Goal: Information Seeking & Learning: Learn about a topic

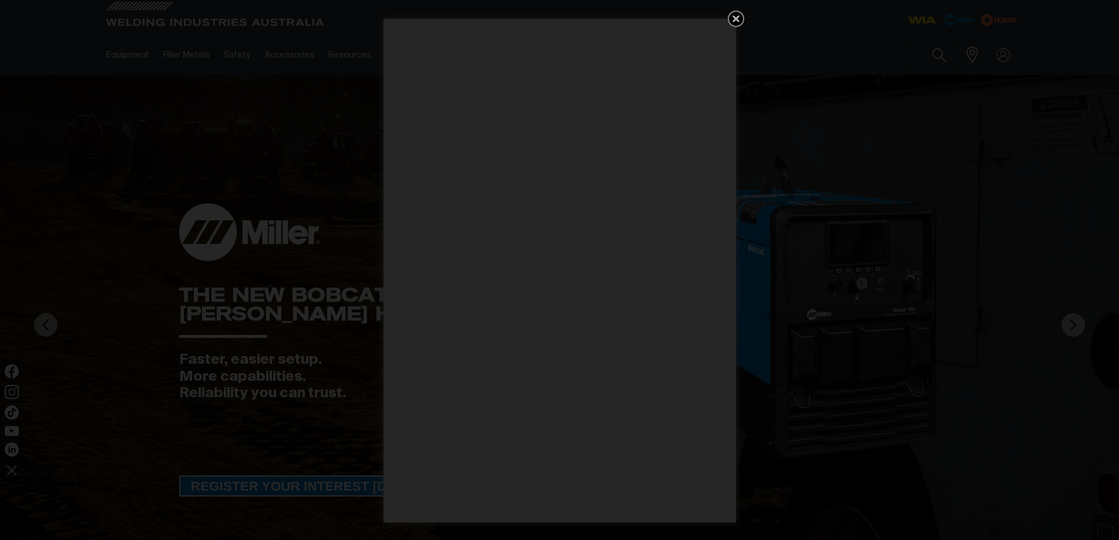
click at [737, 18] on icon "Get 5 WIA Welding Guides Free!" at bounding box center [735, 18] width 7 height 7
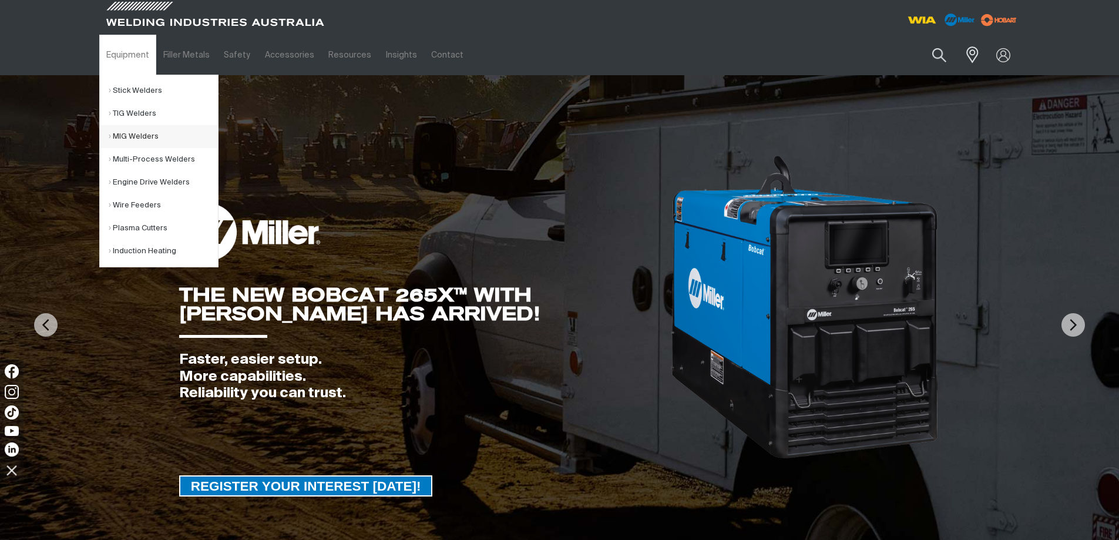
click at [144, 136] on link "MIG Welders" at bounding box center [163, 136] width 109 height 23
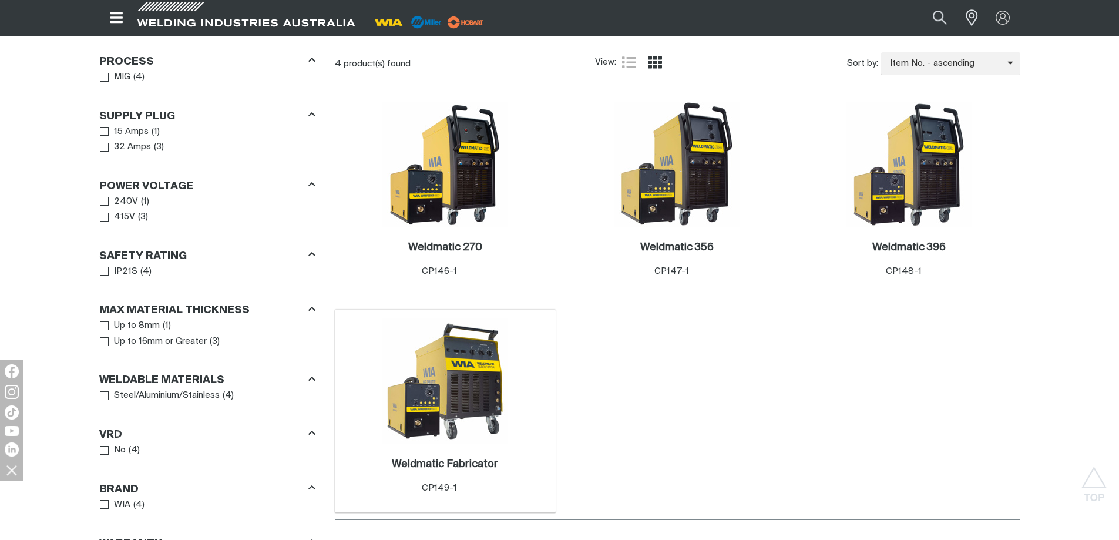
scroll to position [587, 0]
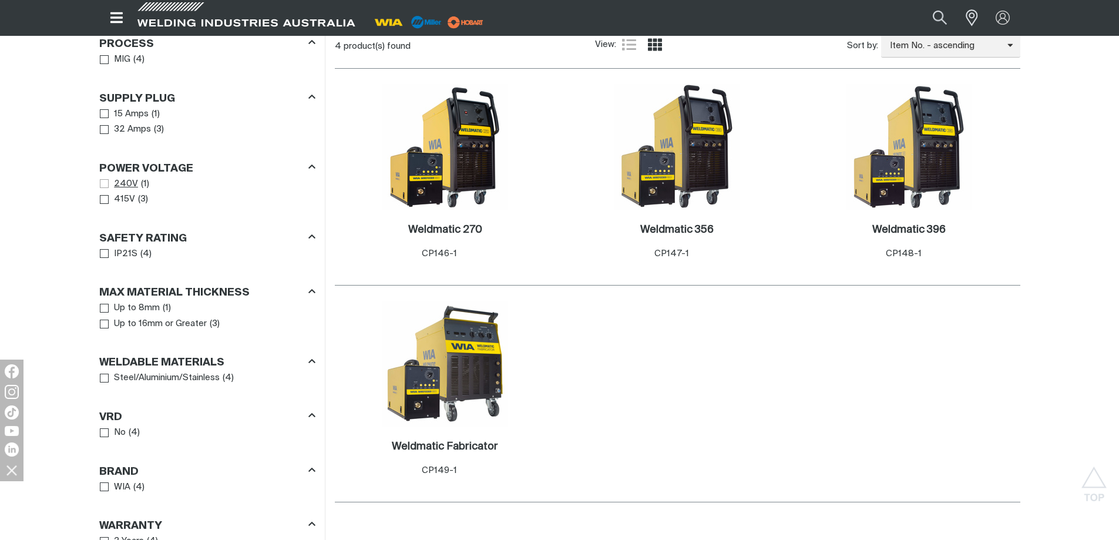
click at [102, 183] on span "Power Voltage" at bounding box center [104, 183] width 9 height 9
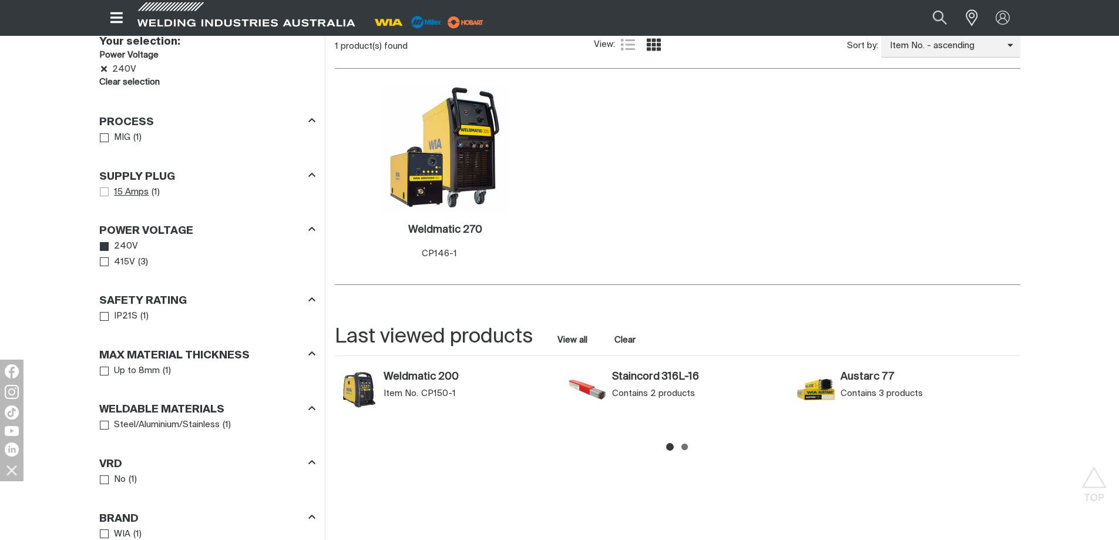
click at [107, 191] on span "Supply Plug" at bounding box center [104, 191] width 9 height 9
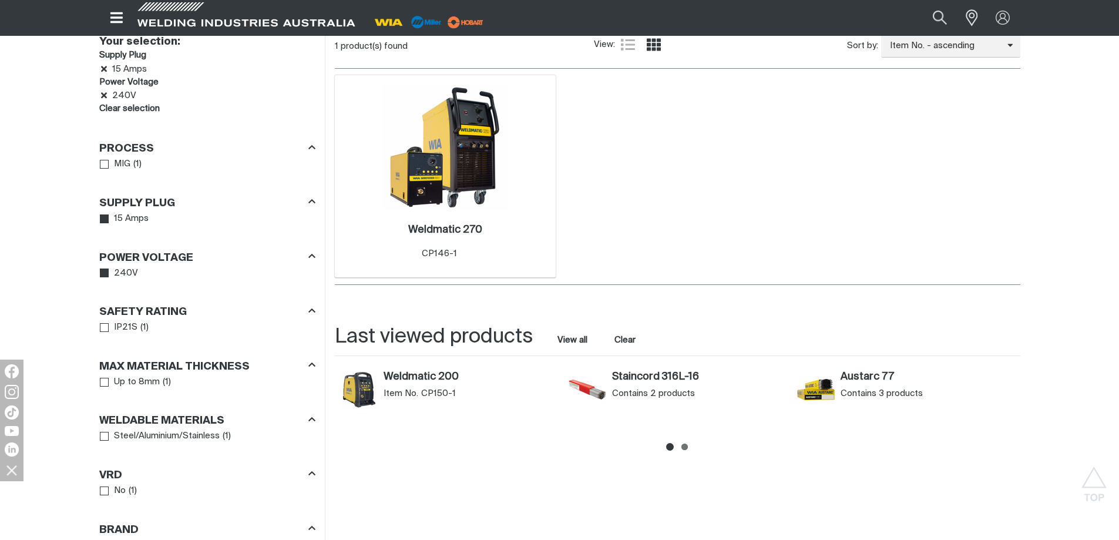
click at [467, 190] on img at bounding box center [445, 147] width 126 height 126
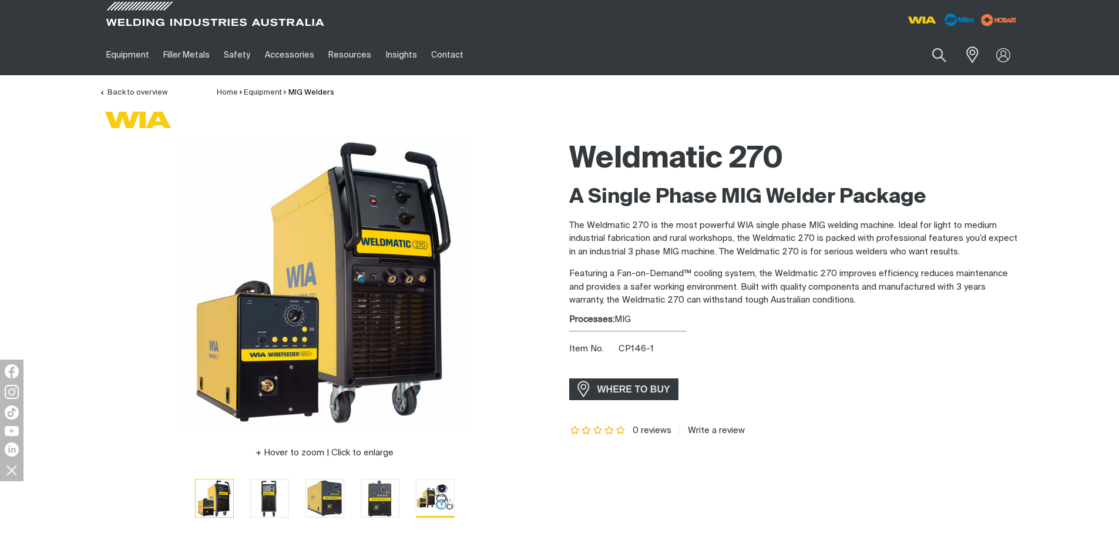
click at [433, 499] on img "Go to slide 5" at bounding box center [435, 497] width 38 height 37
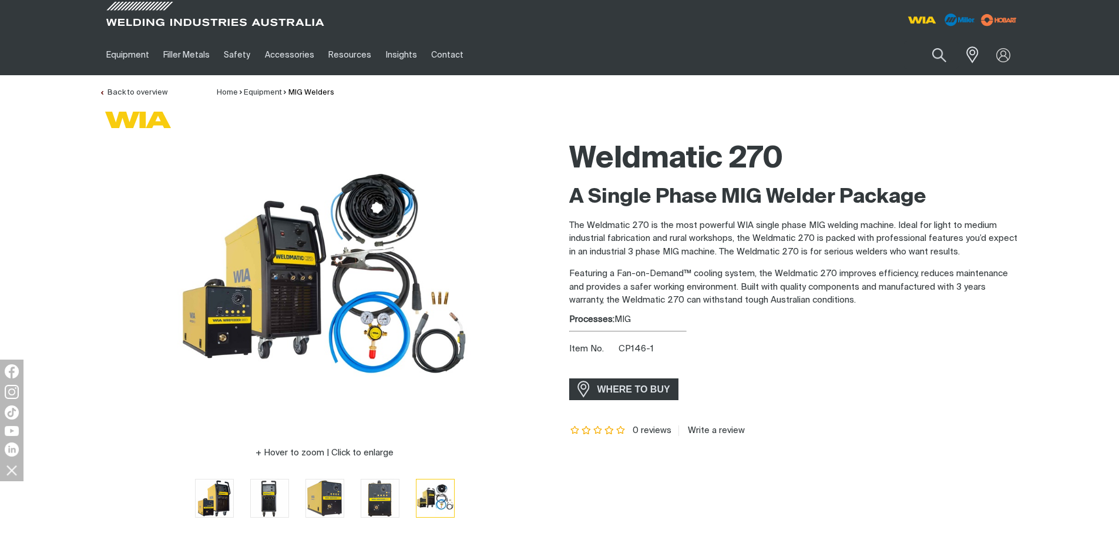
click at [630, 346] on span "CP146-1" at bounding box center [635, 348] width 35 height 9
copy span "CP146"
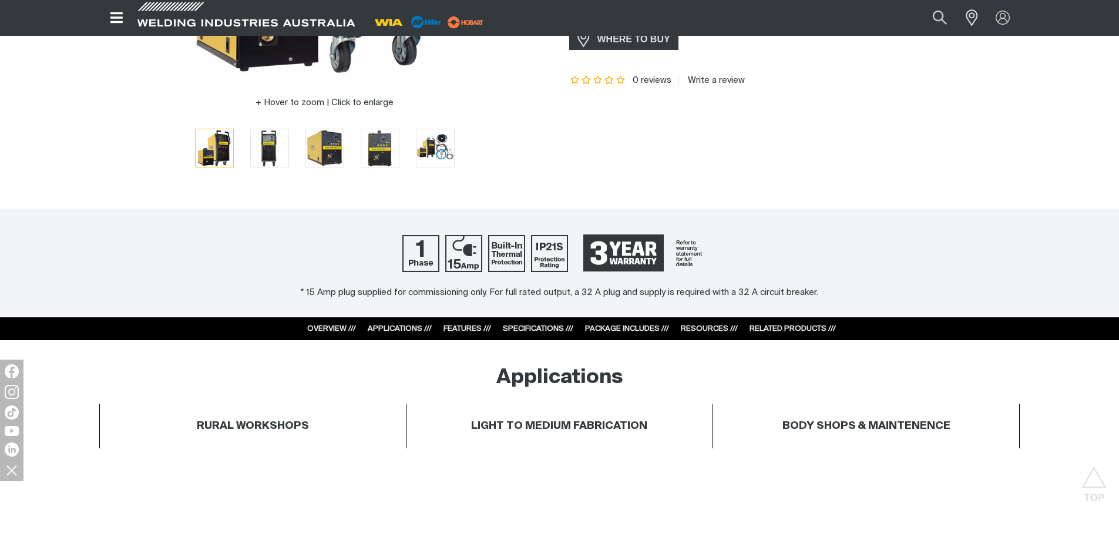
scroll to position [411, 0]
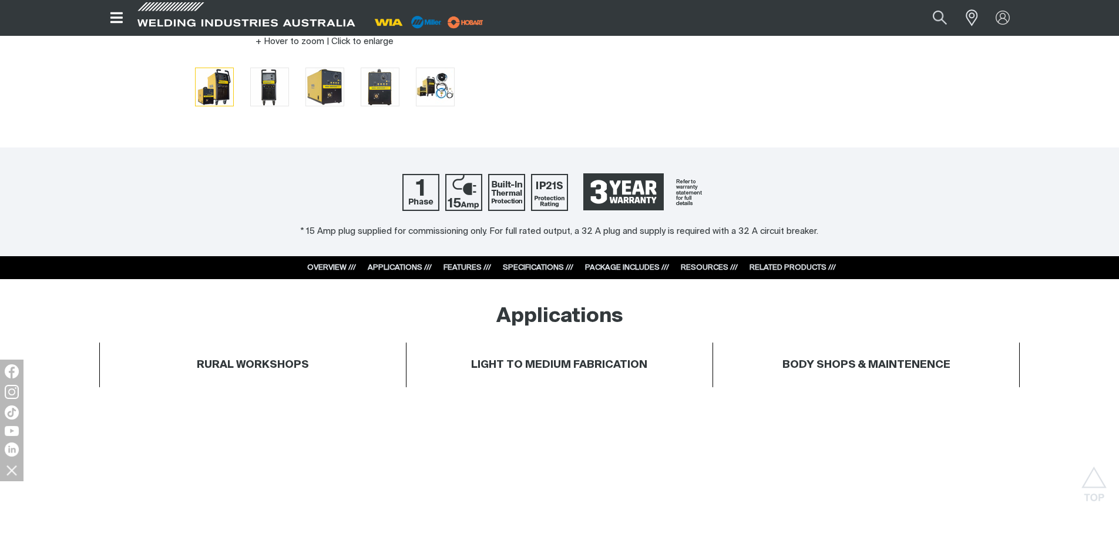
click at [533, 267] on link "SPECIFICATIONS ///" at bounding box center [538, 268] width 70 height 8
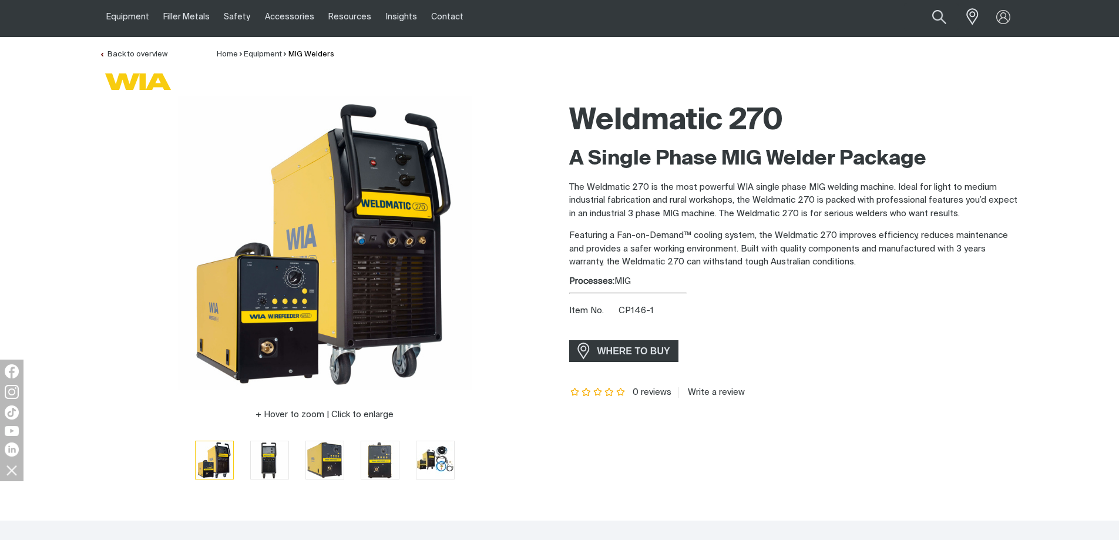
scroll to position [59, 0]
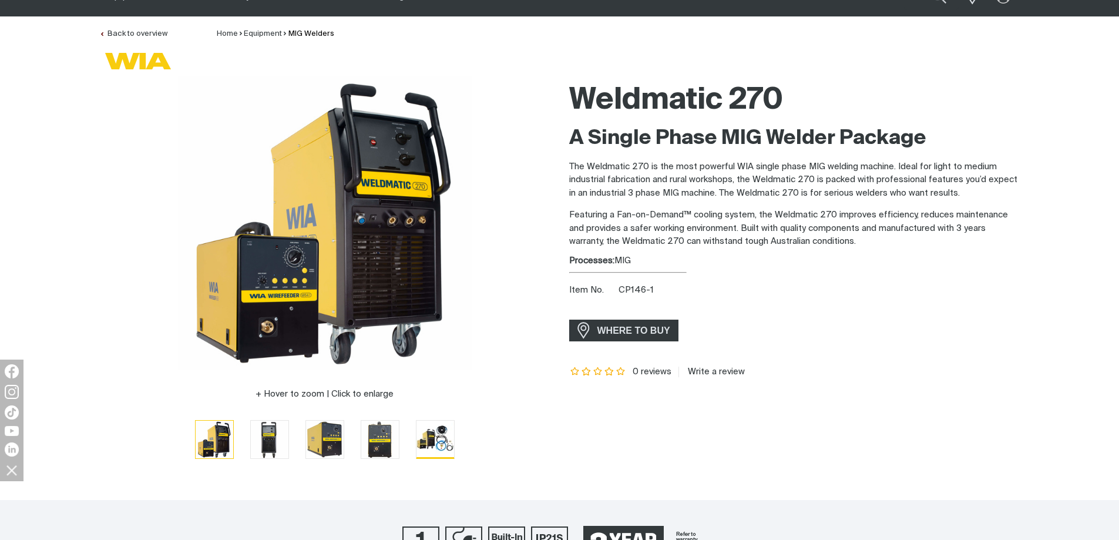
click at [423, 443] on img "Go to slide 5" at bounding box center [435, 439] width 38 height 37
